Goal: Navigation & Orientation: Find specific page/section

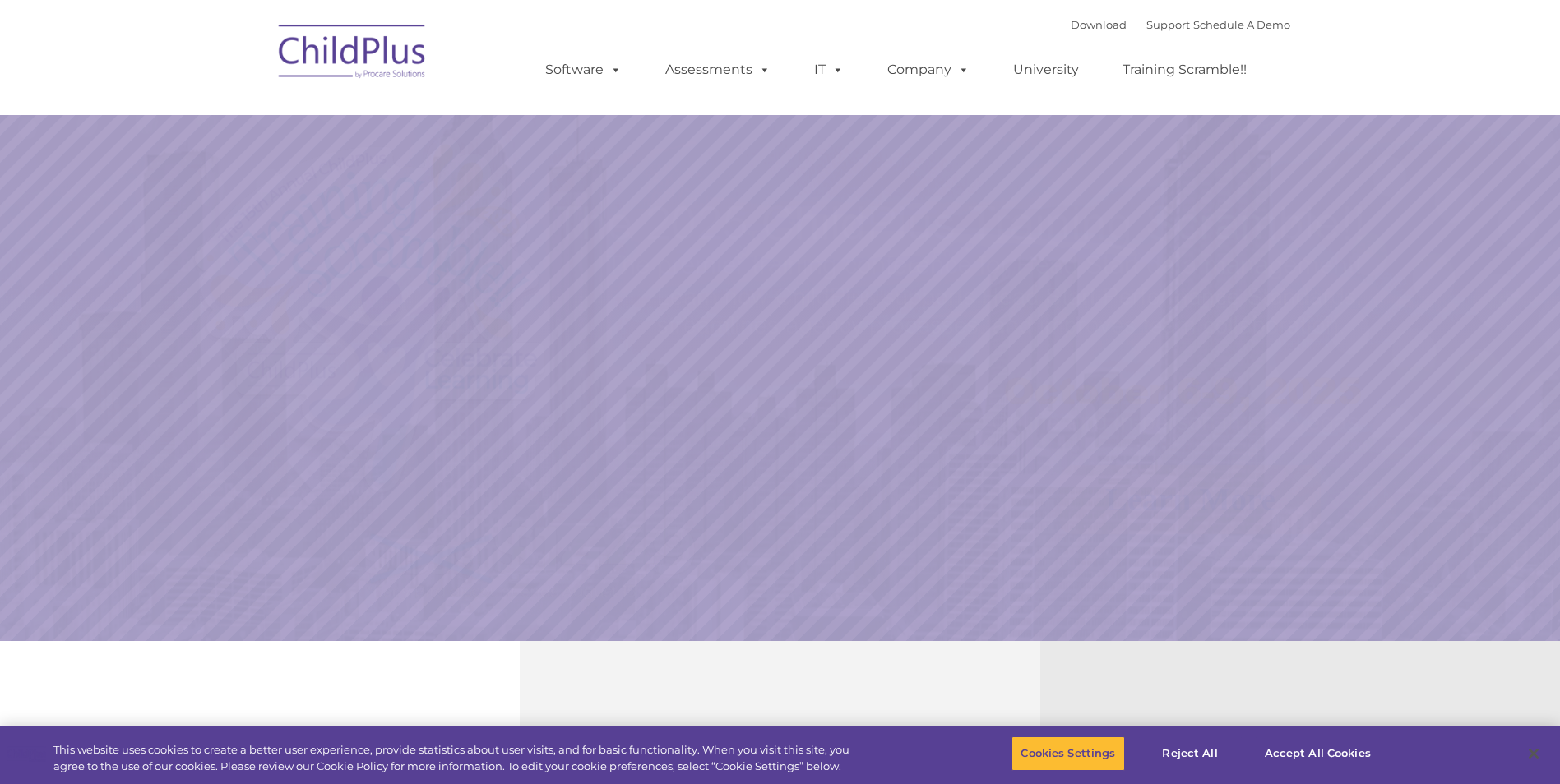
select select "MEDIUM"
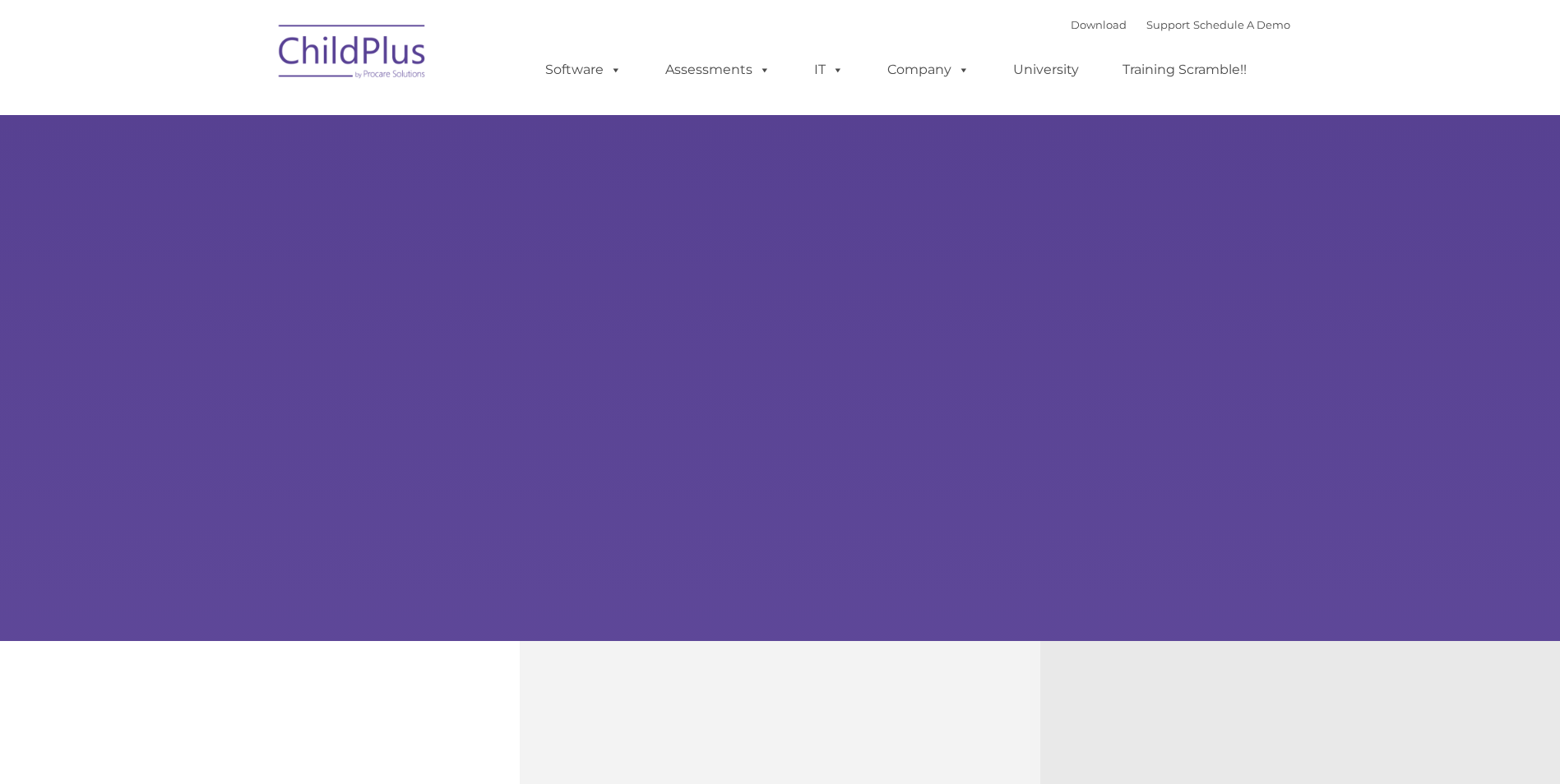
type input ""
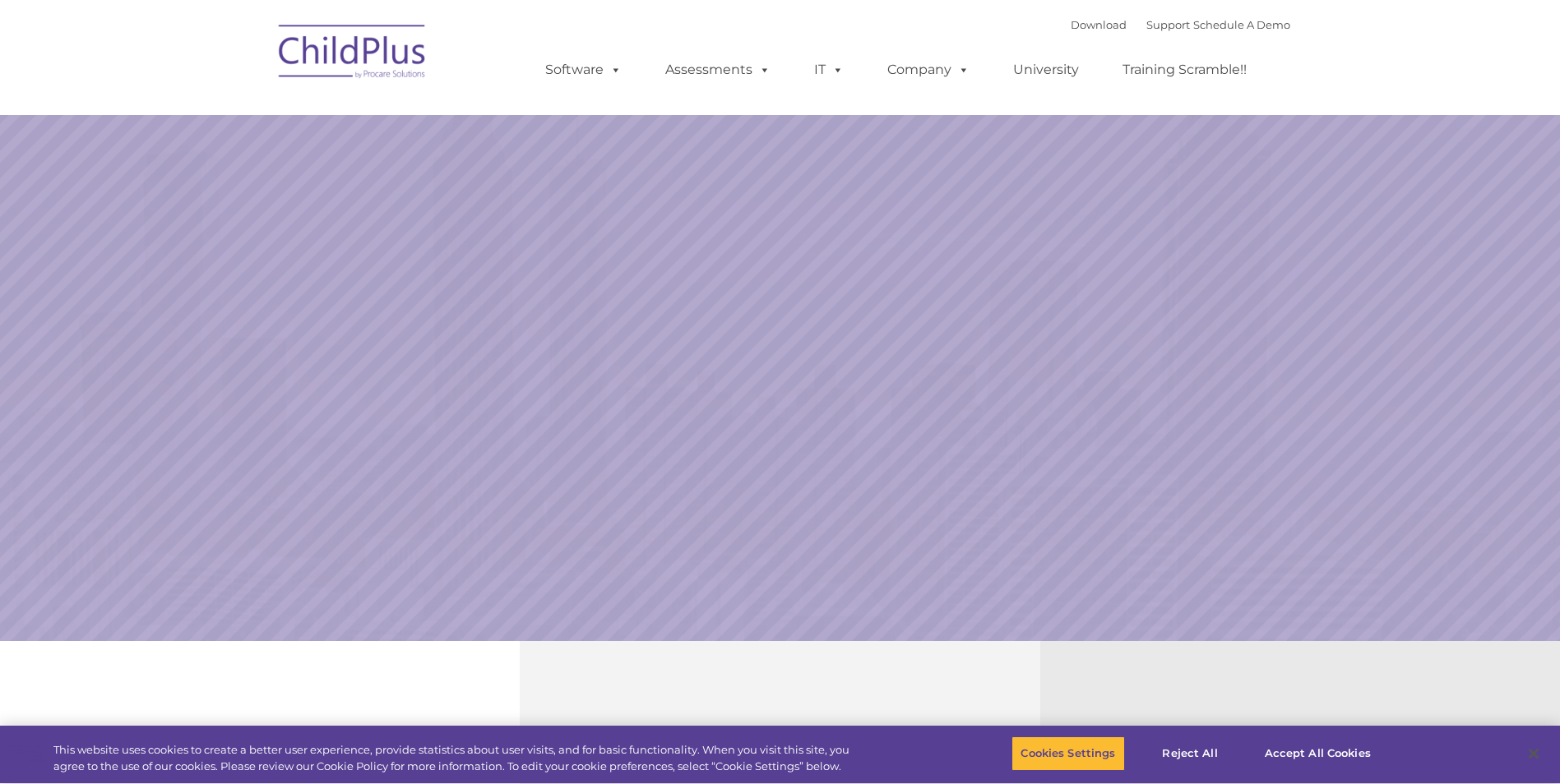
select select "MEDIUM"
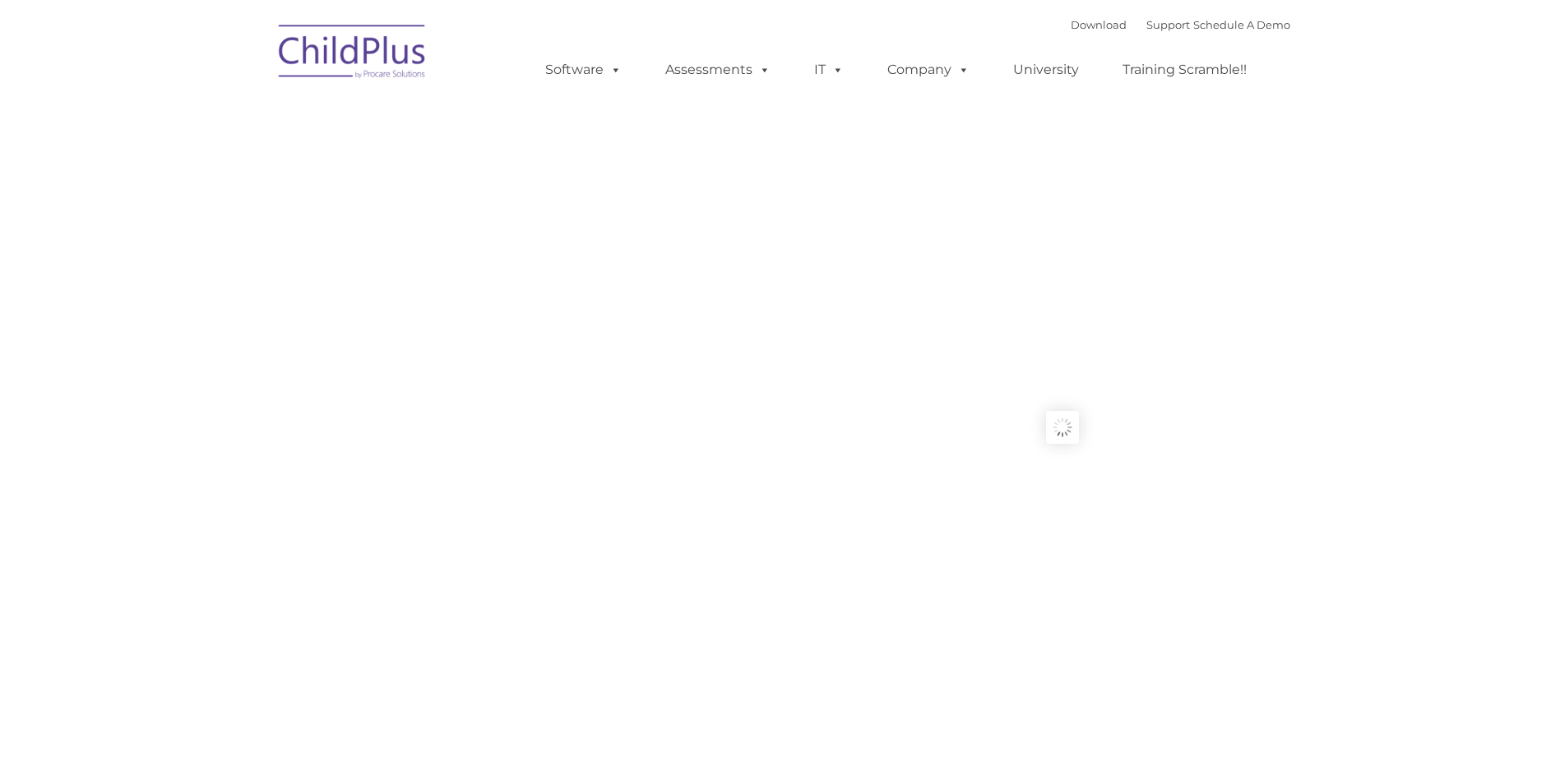
type input ""
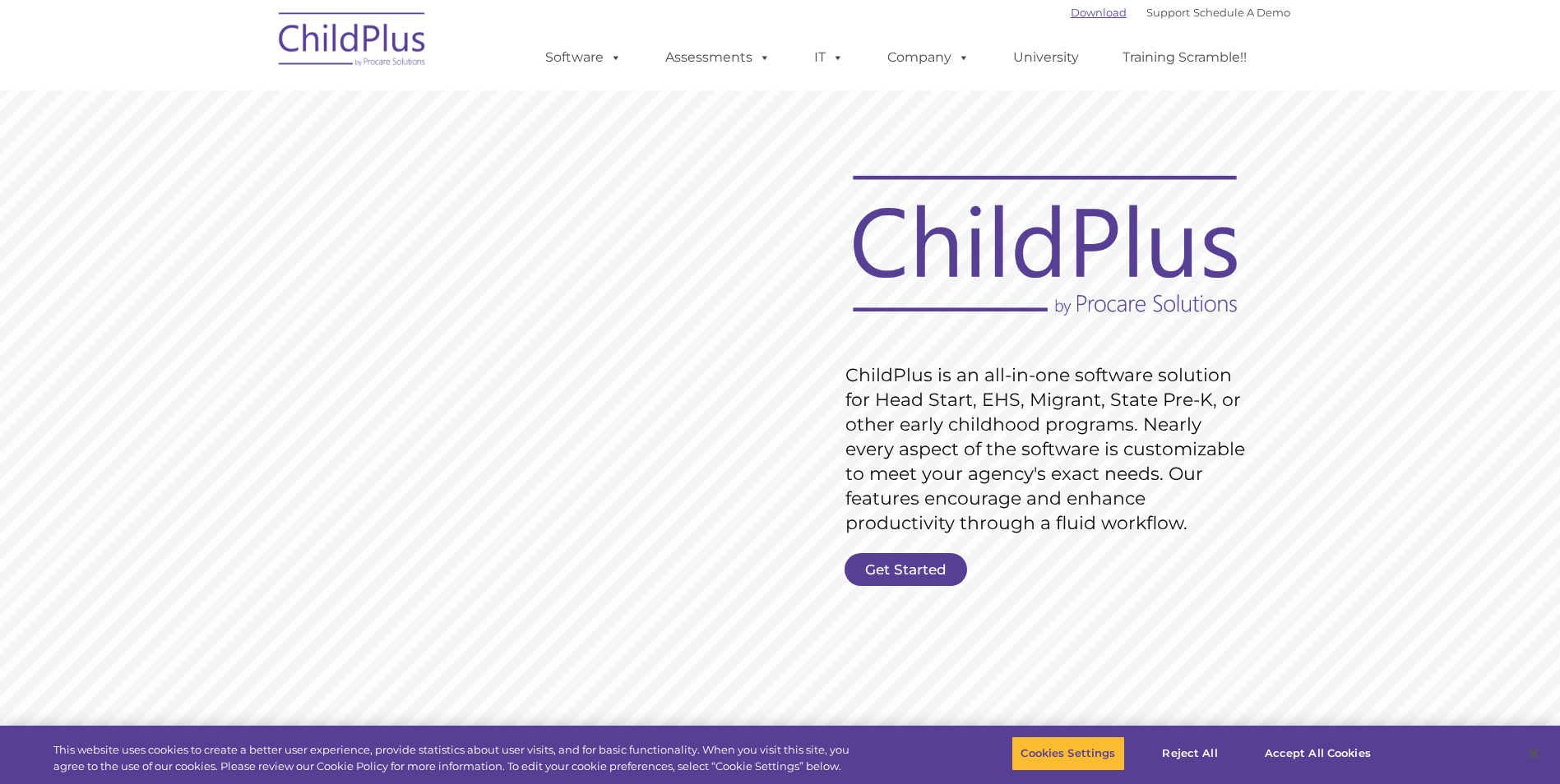
click at [1070, 15] on link "Download" at bounding box center [1098, 12] width 56 height 13
